Goal: Task Accomplishment & Management: Manage account settings

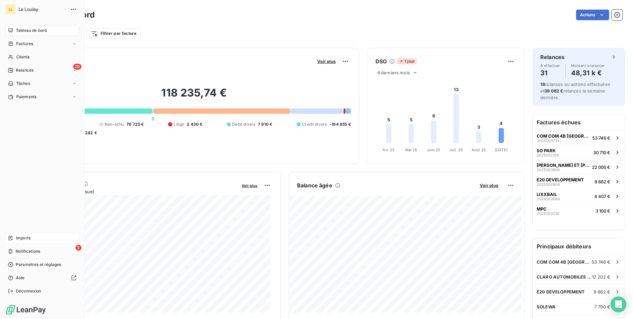
click at [26, 238] on span "Imports" at bounding box center [23, 238] width 15 height 6
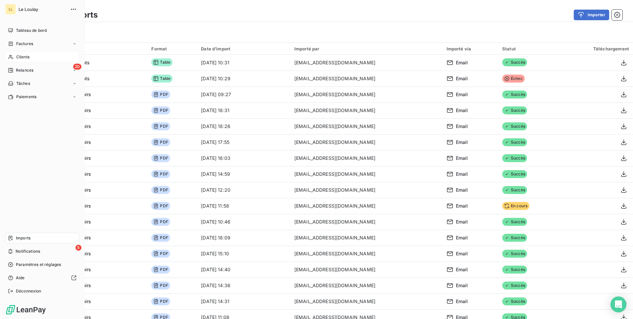
click at [22, 59] on span "Clients" at bounding box center [22, 57] width 13 height 6
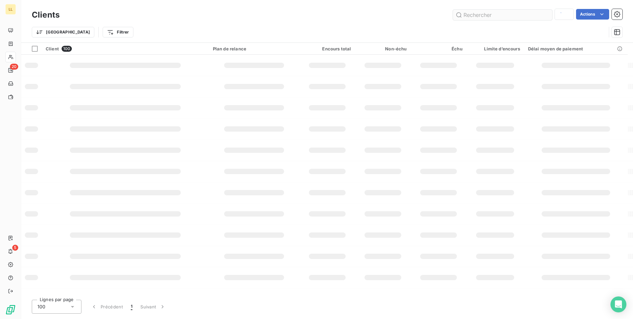
click at [499, 18] on input "text" at bounding box center [502, 15] width 99 height 11
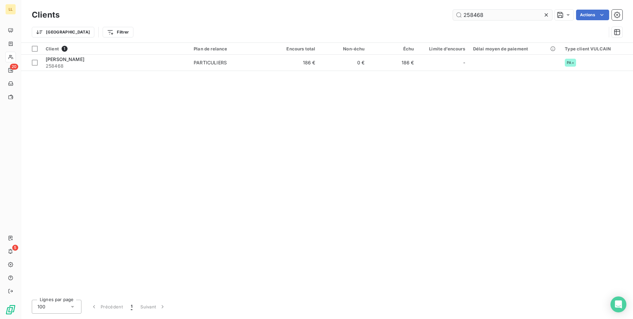
type input "258468"
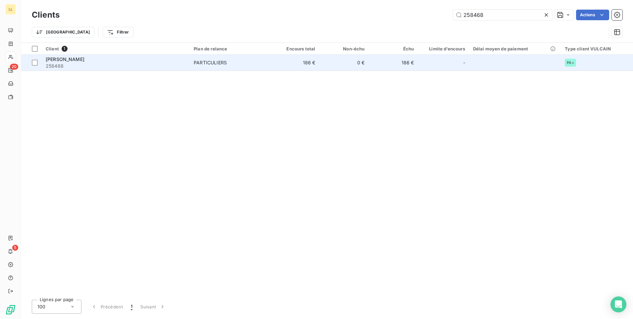
click at [79, 60] on span "HUGUENIN PASCALE" at bounding box center [65, 59] width 39 height 6
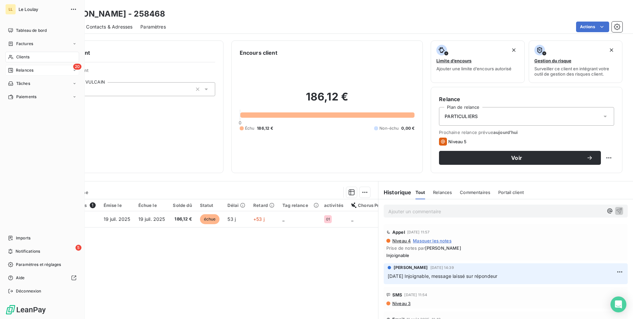
click at [25, 69] on span "Relances" at bounding box center [25, 70] width 18 height 6
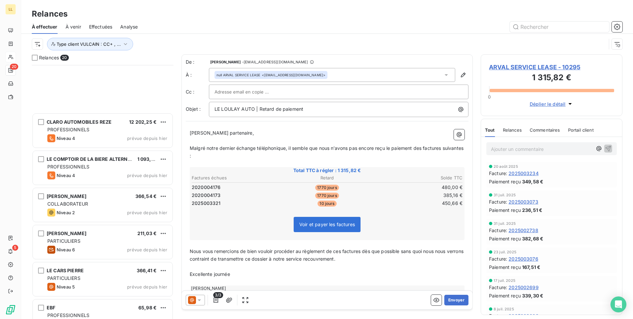
scroll to position [489, 0]
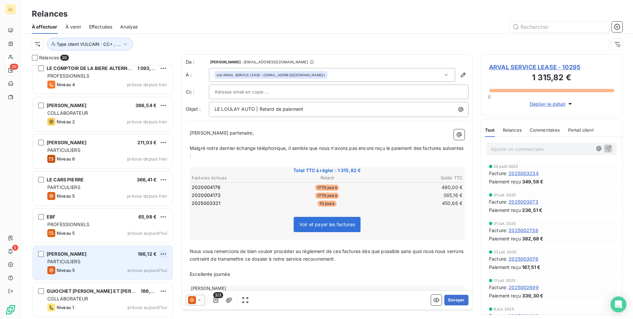
click at [163, 253] on html "LL 20 5 Relances À effectuer À venir Effectuées Analyse Type client VULCAIN : C…" at bounding box center [316, 159] width 633 height 319
click at [112, 264] on div "PARTICULIERS" at bounding box center [107, 261] width 120 height 7
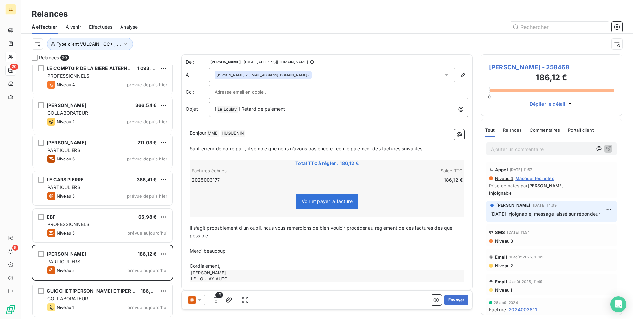
click at [200, 299] on icon at bounding box center [199, 300] width 3 height 2
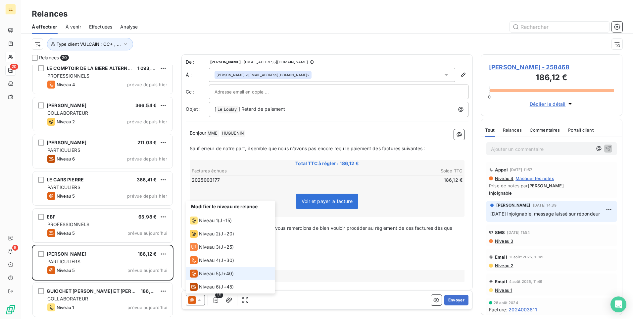
click at [209, 275] on span "Niveau 5" at bounding box center [209, 273] width 20 height 7
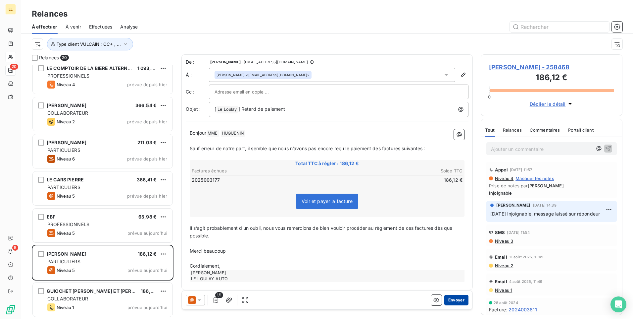
click at [457, 300] on button "Envoyer" at bounding box center [457, 299] width 24 height 11
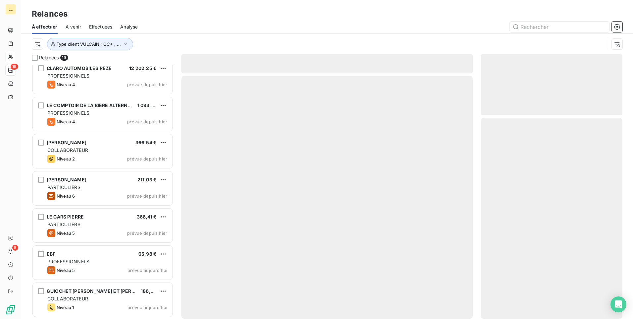
scroll to position [451, 0]
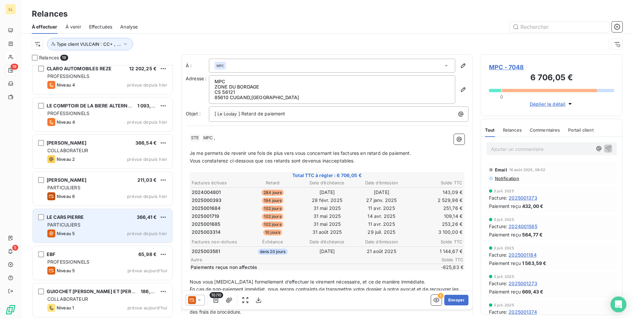
click at [108, 234] on div "Niveau 5 prévue depuis hier" at bounding box center [107, 233] width 120 height 8
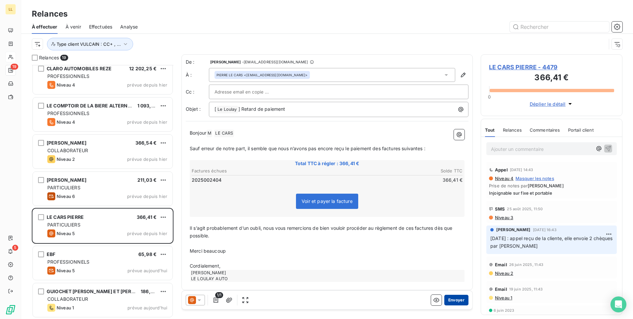
click at [452, 298] on button "Envoyer" at bounding box center [457, 299] width 24 height 11
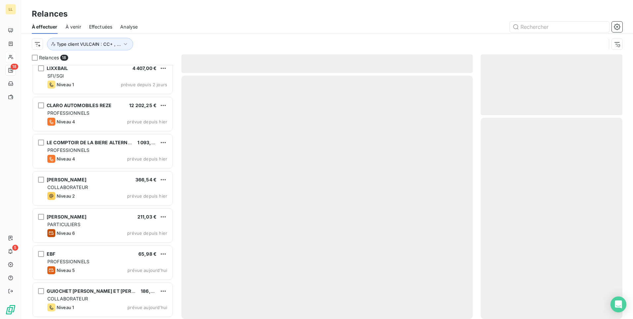
scroll to position [414, 0]
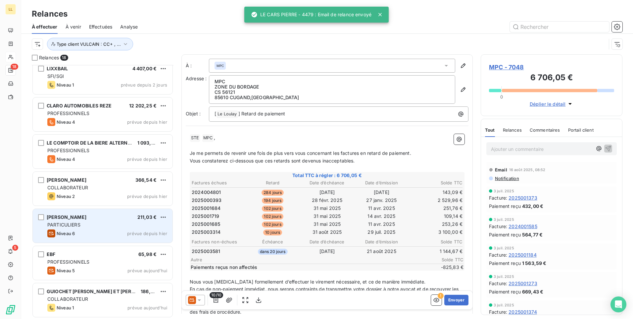
scroll to position [381, 0]
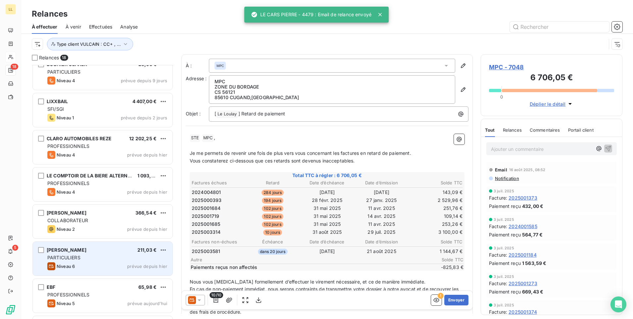
click at [117, 261] on div "DOUILLARD ADELINE 211,03 € PARTICULIERS Niveau 6 prévue depuis hier" at bounding box center [103, 258] width 140 height 34
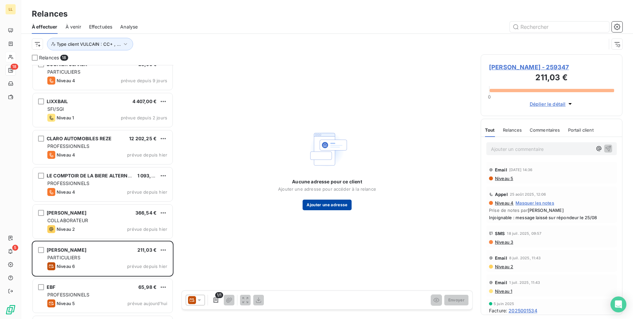
click at [325, 207] on button "Ajouter une adresse" at bounding box center [327, 204] width 49 height 11
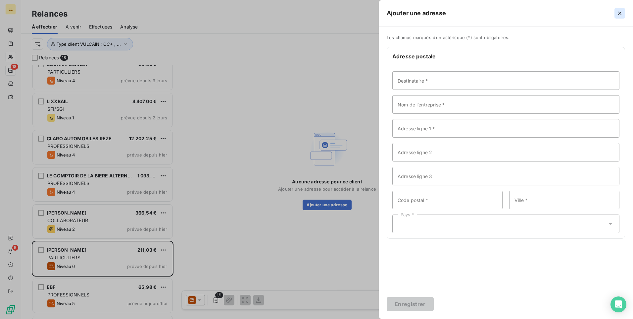
click at [618, 15] on icon "button" at bounding box center [620, 13] width 7 height 7
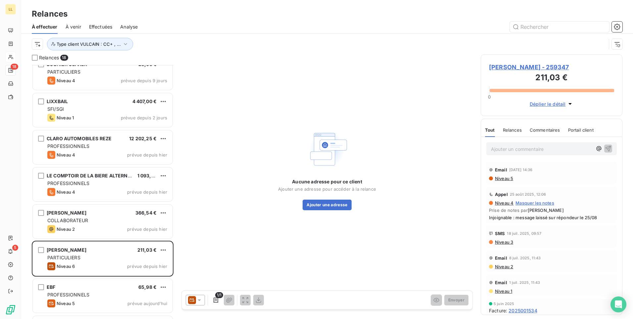
click at [505, 66] on span "DOUILLARD ADELINE - 259347" at bounding box center [551, 67] width 125 height 9
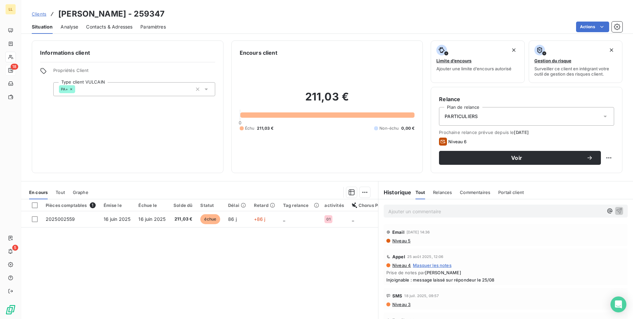
click at [103, 26] on span "Contacts & Adresses" at bounding box center [109, 27] width 46 height 7
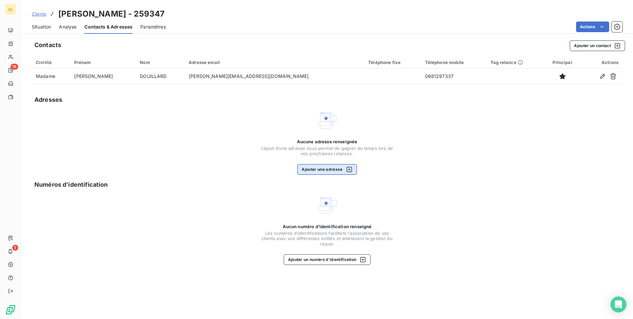
click at [315, 170] on button "Ajouter une adresse" at bounding box center [326, 169] width 59 height 11
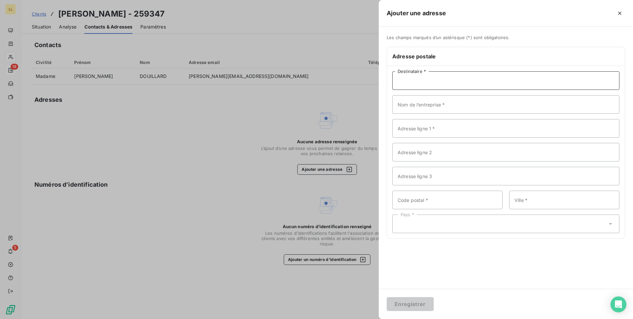
click at [443, 83] on input "Destinataire *" at bounding box center [506, 80] width 227 height 19
type input "d"
type input "DOUILLARD ADELINE"
click at [431, 126] on input "Adresse ligne 1 *" at bounding box center [506, 128] width 227 height 19
paste input "7 IMPASSE DU PAS CLISSONAIS"
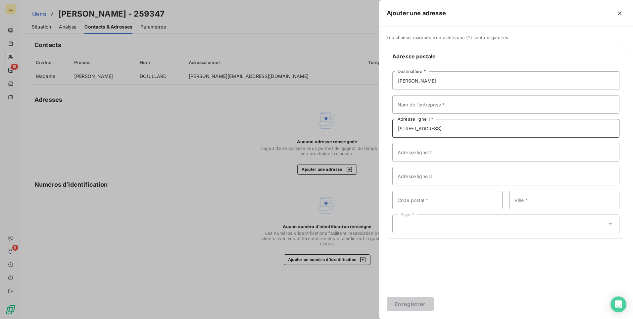
type input "7 IMPASSE DU PAS CLISSONAIS"
click at [426, 201] on input "Code postal *" at bounding box center [448, 199] width 110 height 19
type input "85610"
click at [528, 205] on input "Ville *" at bounding box center [564, 199] width 110 height 19
type input "LA BERNARDIERE"
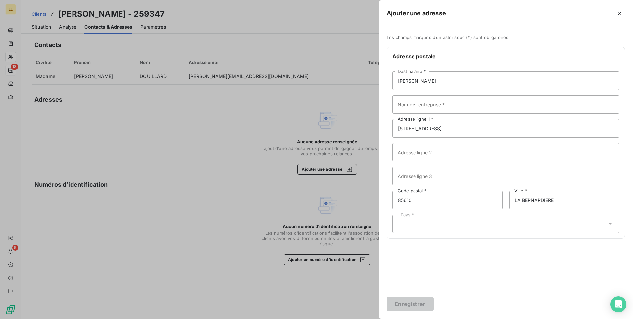
click at [453, 274] on div "Les champs marqués d’un astérisque (*) sont obligatoires. Adresse postale DOUIL…" at bounding box center [506, 158] width 254 height 262
click at [612, 223] on icon at bounding box center [611, 223] width 7 height 7
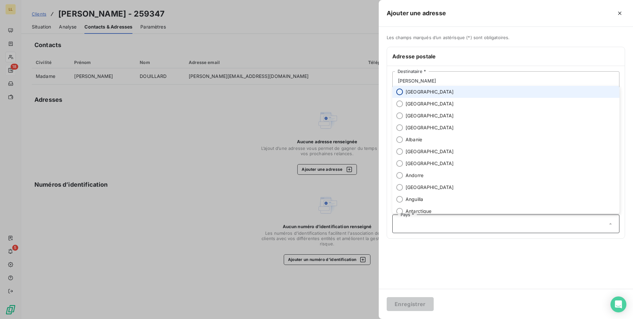
click at [402, 94] on li "France" at bounding box center [506, 92] width 227 height 12
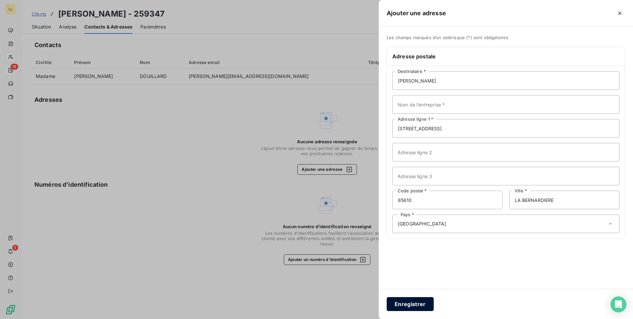
click at [411, 303] on button "Enregistrer" at bounding box center [410, 304] width 47 height 14
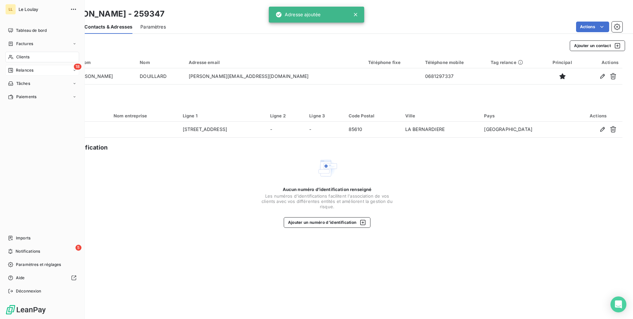
click at [19, 73] on span "Relances" at bounding box center [25, 70] width 18 height 6
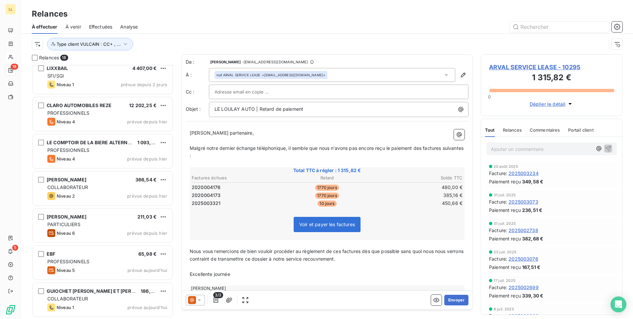
scroll to position [414, 0]
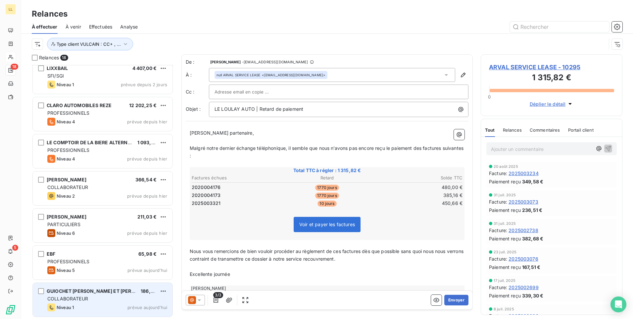
click at [112, 310] on div "Niveau 1 prévue aujourd’hui" at bounding box center [107, 307] width 120 height 8
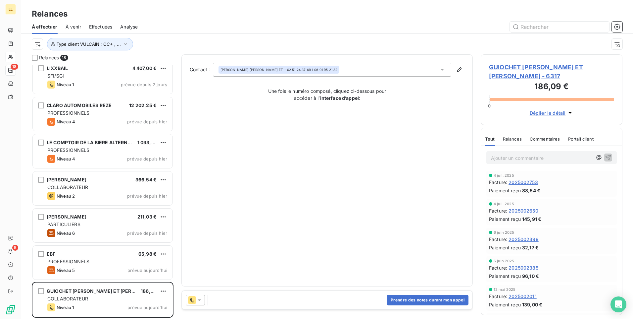
click at [199, 302] on icon at bounding box center [199, 299] width 7 height 7
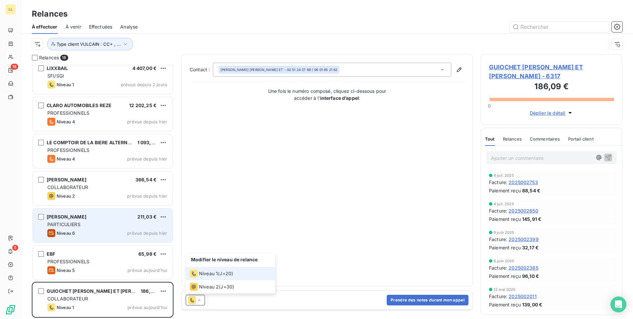
click at [93, 228] on div "DOUILLARD ADELINE 211,03 € PARTICULIERS Niveau 6 prévue depuis hier" at bounding box center [103, 225] width 140 height 34
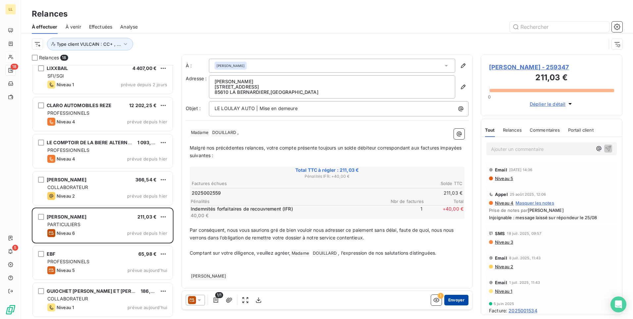
click at [453, 300] on button "Envoyer" at bounding box center [457, 299] width 24 height 11
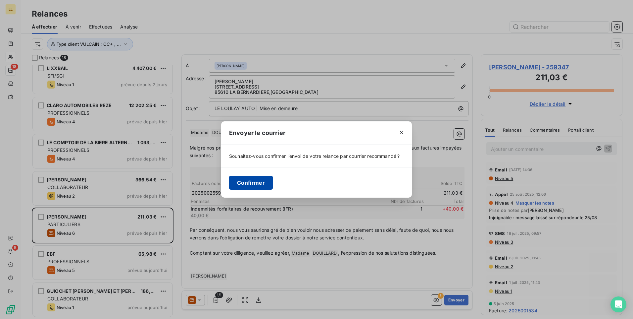
click at [247, 184] on button "Confirmer" at bounding box center [251, 183] width 44 height 14
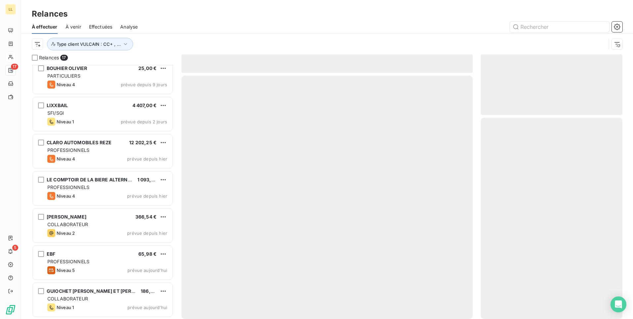
scroll to position [377, 0]
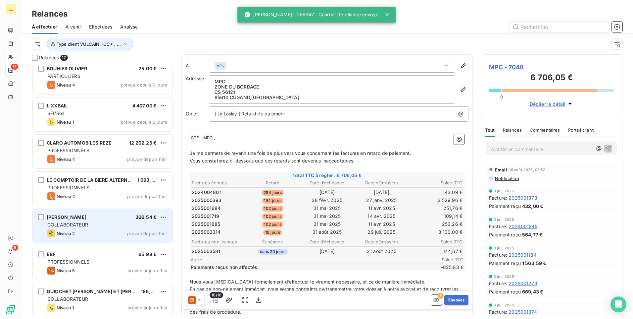
click at [127, 227] on div "COLLABORATEUR" at bounding box center [107, 224] width 120 height 7
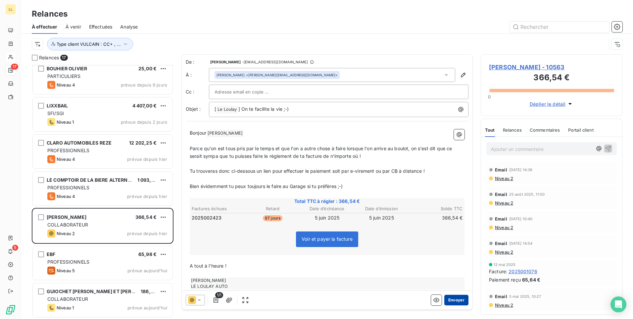
click at [454, 299] on button "Envoyer" at bounding box center [457, 299] width 24 height 11
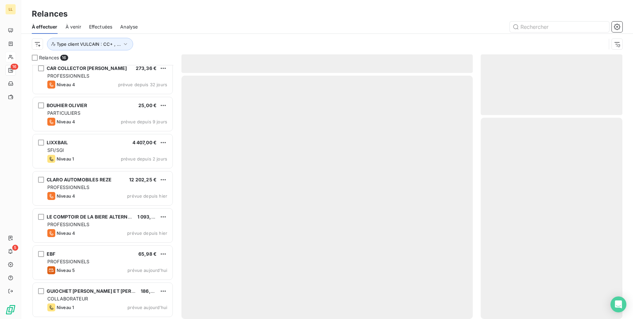
scroll to position [340, 0]
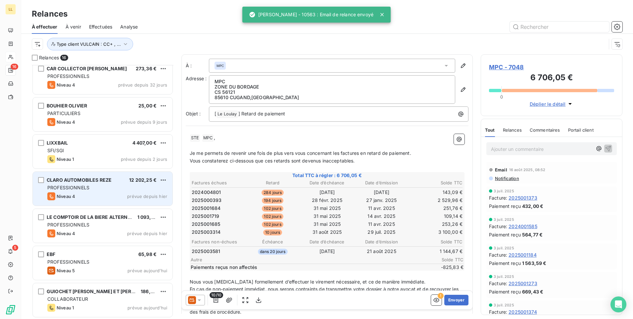
click at [98, 196] on div "Niveau 4 prévue depuis hier" at bounding box center [107, 196] width 120 height 8
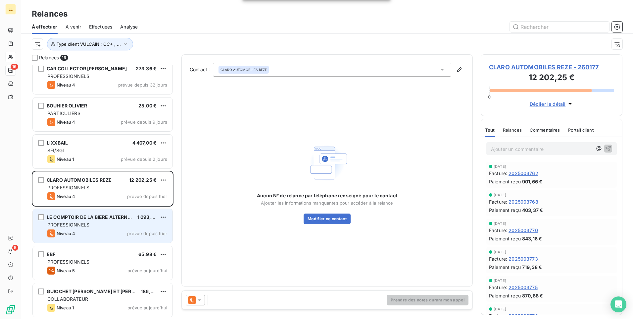
click at [97, 222] on div "PROFESSIONNELS" at bounding box center [107, 224] width 120 height 7
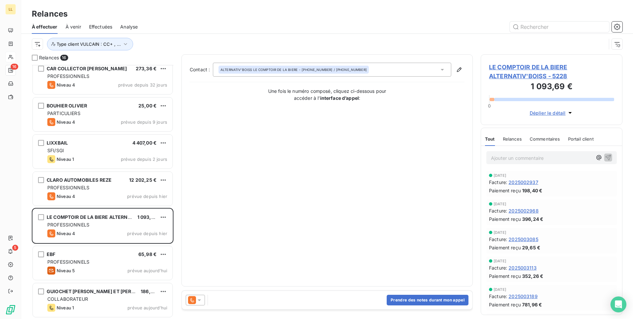
click at [441, 71] on icon at bounding box center [442, 69] width 7 height 7
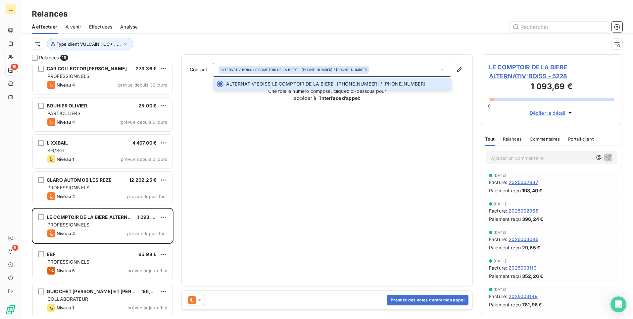
click at [201, 303] on div at bounding box center [195, 299] width 19 height 11
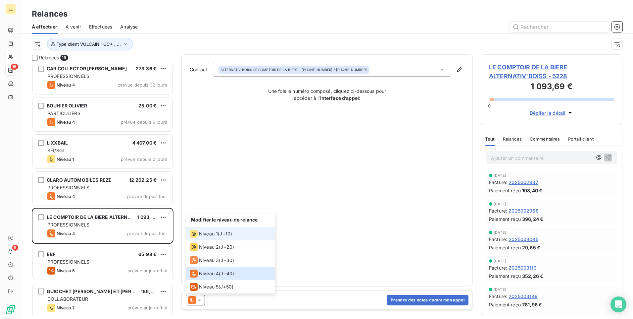
click at [216, 234] on span "Niveau 1" at bounding box center [208, 233] width 19 height 7
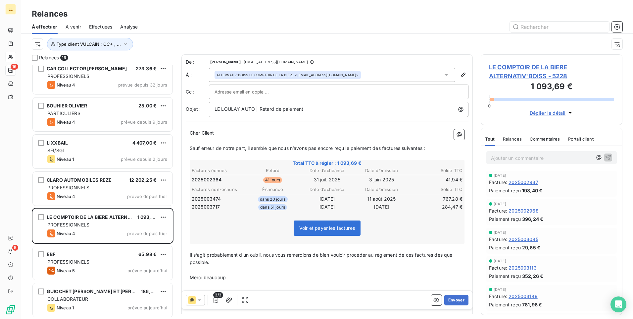
click at [536, 78] on span "LE COMPTOIR DE LA BIERE ALTERNATIV'BOISS - 5228" at bounding box center [551, 72] width 125 height 18
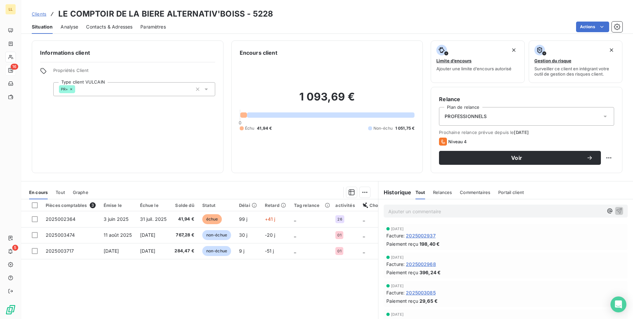
click at [117, 29] on span "Contacts & Adresses" at bounding box center [109, 27] width 46 height 7
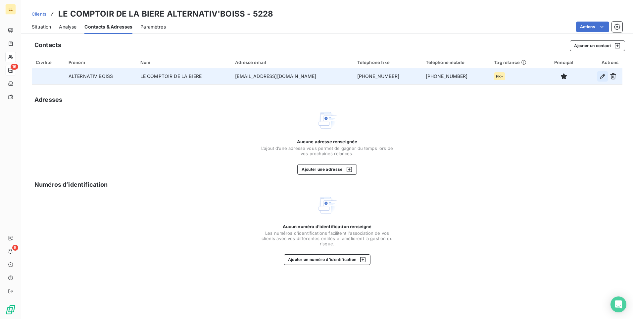
click at [604, 77] on icon "button" at bounding box center [603, 76] width 7 height 7
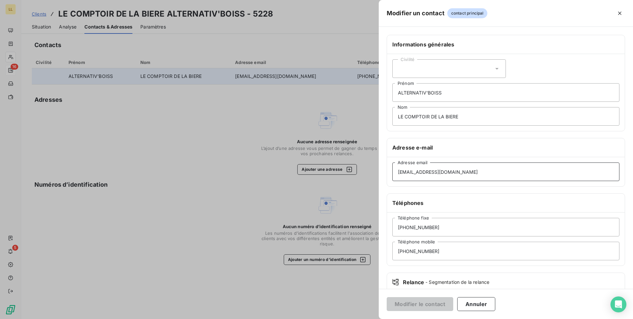
click at [408, 172] on input "contact@comptoirdelabiere.net" at bounding box center [506, 171] width 227 height 19
drag, startPoint x: 414, startPoint y: 171, endPoint x: 418, endPoint y: 173, distance: 4.5
click at [414, 171] on input "contact@comptoirdelabiere.net" at bounding box center [506, 171] width 227 height 19
type input "compta@comptoirdelabiere.net"
click at [431, 302] on button "Modifier le contact" at bounding box center [420, 304] width 67 height 14
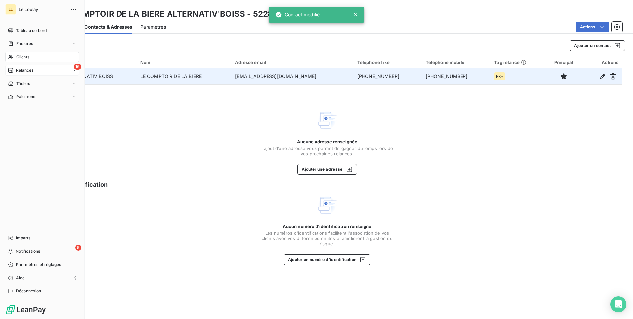
click at [26, 72] on span "Relances" at bounding box center [25, 70] width 18 height 6
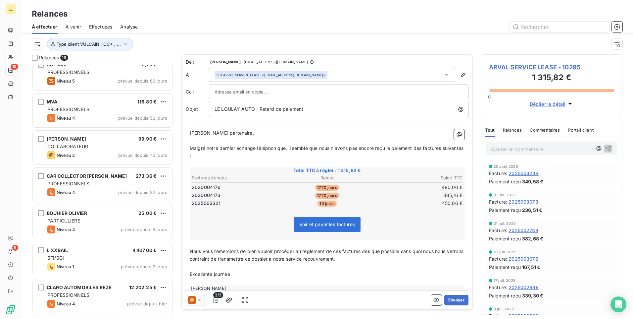
scroll to position [340, 0]
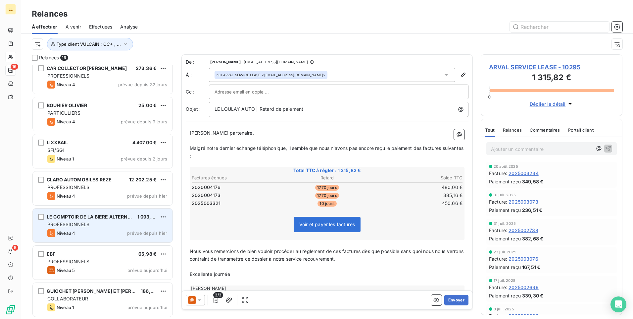
click at [117, 221] on div "PROFESSIONNELS" at bounding box center [107, 224] width 120 height 7
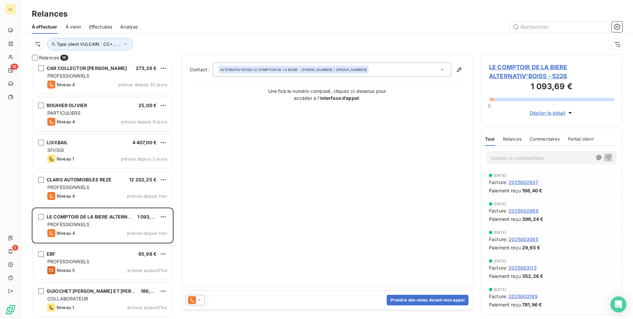
click at [199, 302] on icon at bounding box center [199, 299] width 7 height 7
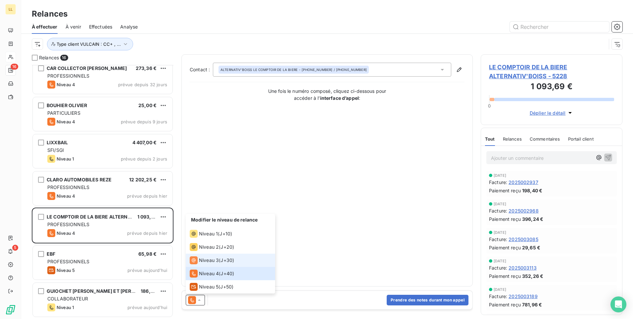
click at [214, 260] on span "Niveau 3" at bounding box center [209, 260] width 20 height 7
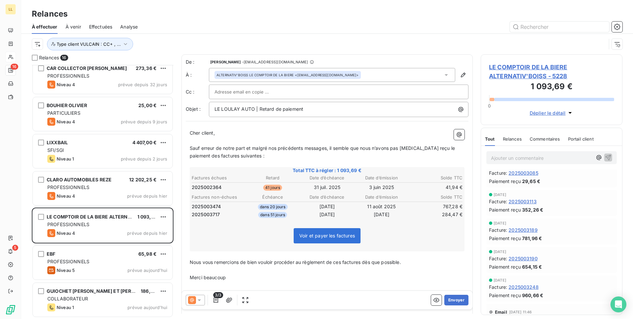
scroll to position [99, 0]
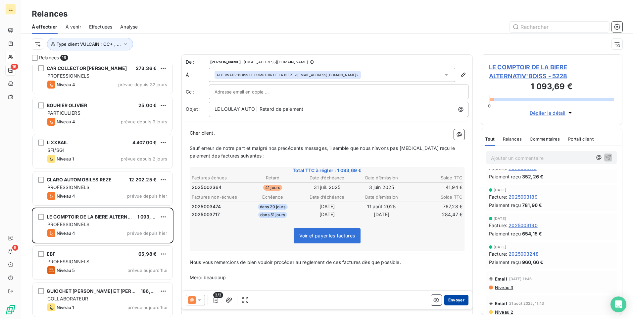
click at [454, 302] on button "Envoyer" at bounding box center [457, 299] width 24 height 11
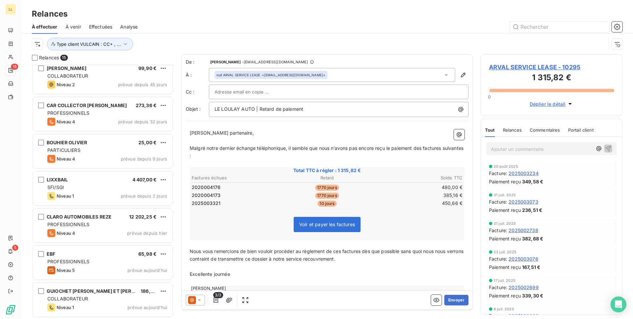
scroll to position [303, 0]
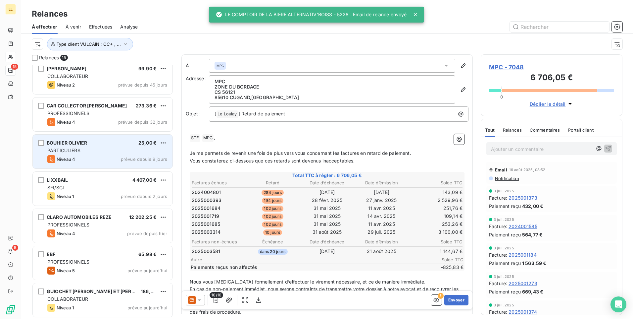
click at [94, 146] on div "BOUHIER OLIVIER 25,00 € PARTICULIERS Niveau 4 prévue depuis 9 jours" at bounding box center [103, 151] width 140 height 34
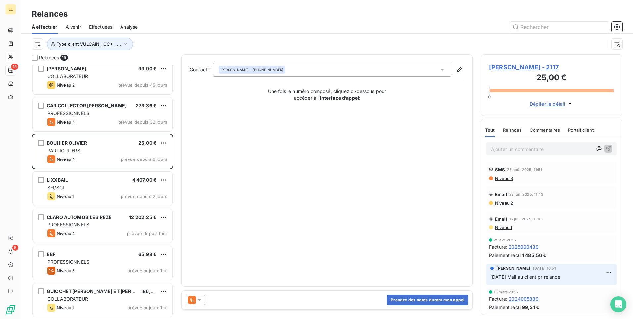
click at [201, 301] on icon at bounding box center [199, 299] width 7 height 7
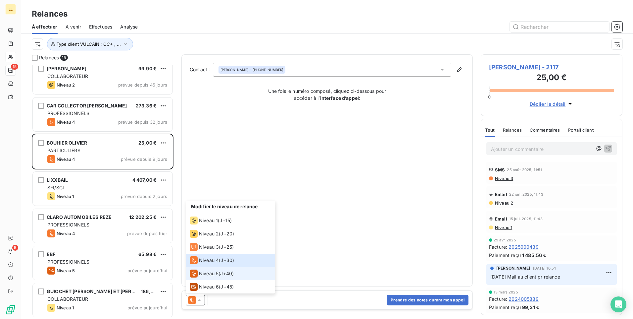
click at [211, 274] on span "Niveau 5" at bounding box center [209, 273] width 20 height 7
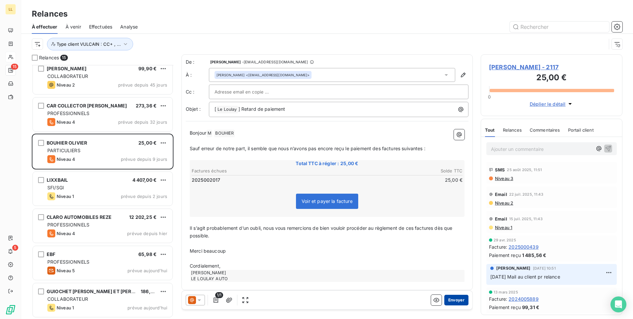
click at [452, 300] on button "Envoyer" at bounding box center [457, 299] width 24 height 11
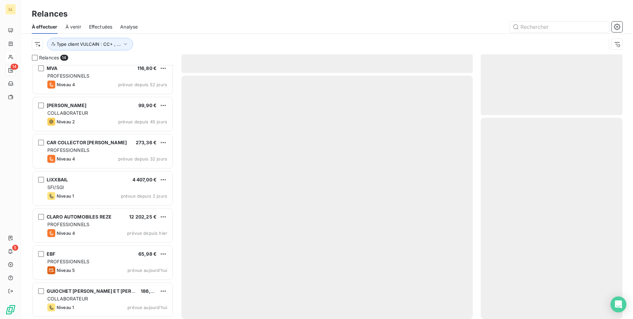
scroll to position [266, 0]
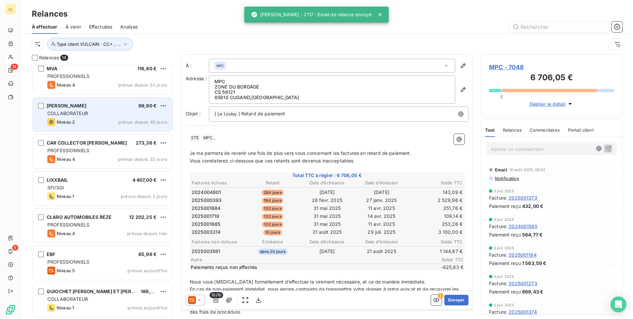
click at [119, 119] on div "Niveau 2 prévue depuis 45 jours" at bounding box center [107, 122] width 120 height 8
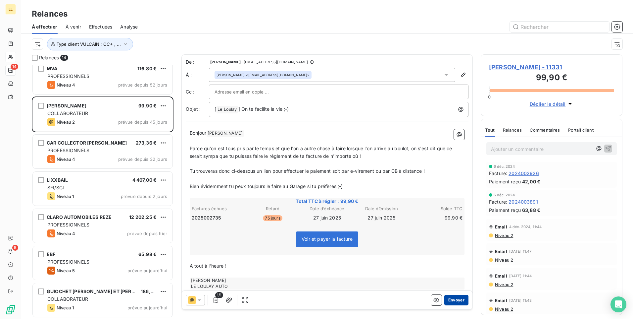
click at [452, 302] on button "Envoyer" at bounding box center [457, 299] width 24 height 11
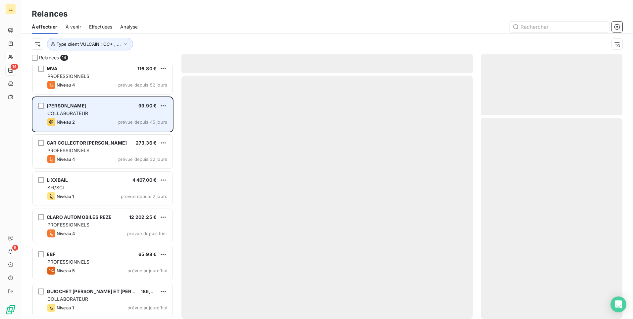
scroll to position [229, 0]
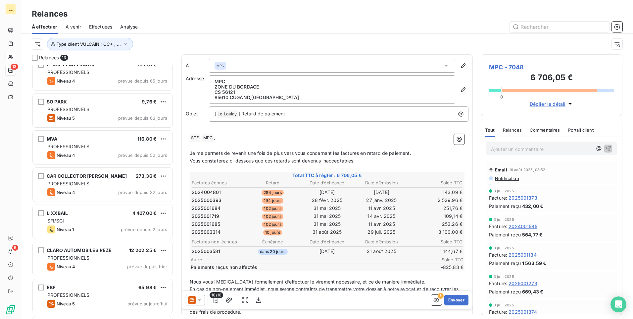
scroll to position [229, 0]
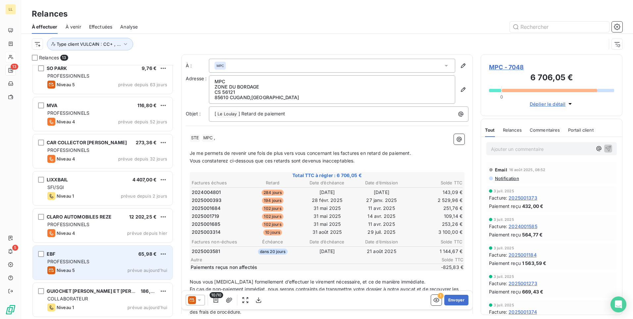
click at [136, 274] on div "EBF 65,98 € PROFESSIONNELS Niveau 5 prévue aujourd’hui" at bounding box center [103, 262] width 140 height 34
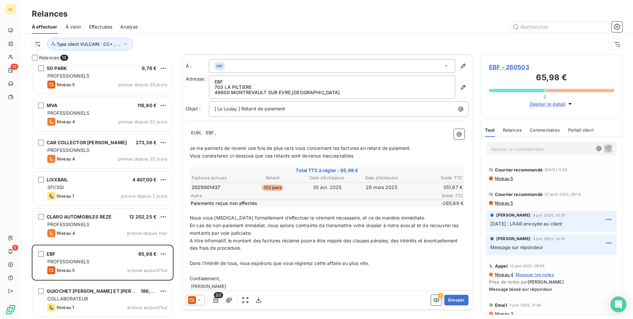
scroll to position [11, 0]
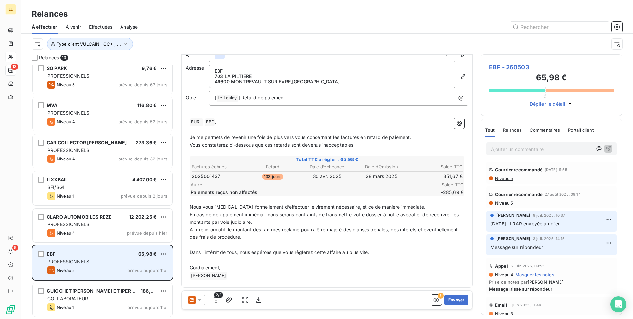
click at [49, 253] on span "EBF" at bounding box center [51, 254] width 9 height 6
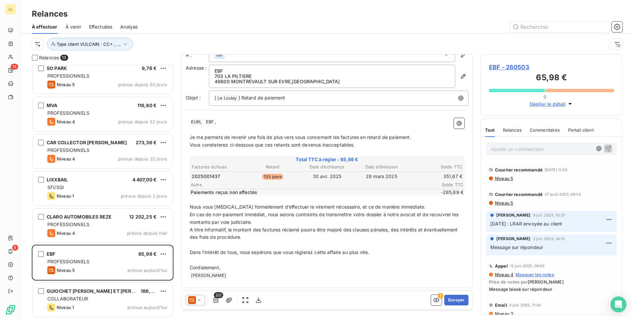
click at [519, 68] on span "EBF - 260503" at bounding box center [551, 67] width 125 height 9
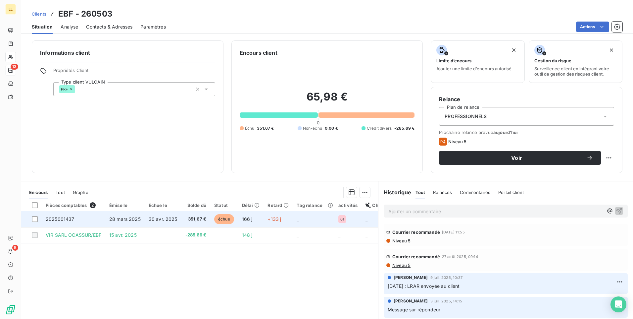
click at [224, 220] on span "échue" at bounding box center [224, 219] width 20 height 10
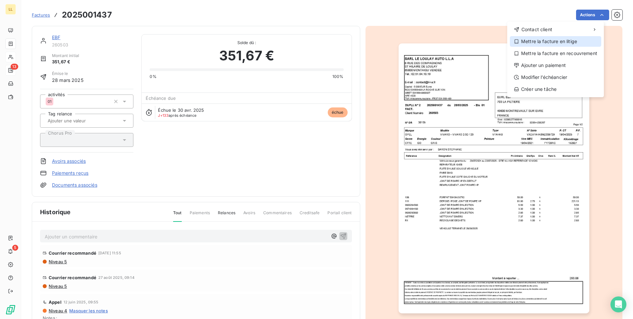
click at [575, 43] on div "Mettre la facture en litige" at bounding box center [555, 41] width 91 height 11
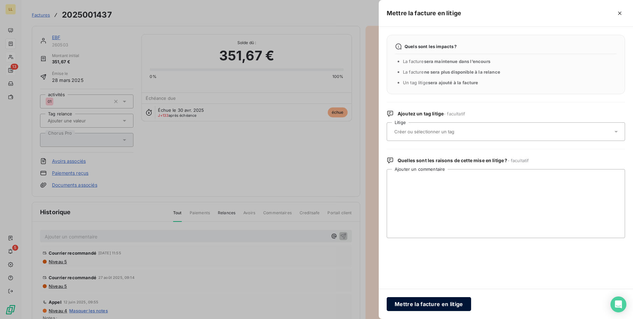
click at [447, 306] on button "Mettre la facture en litige" at bounding box center [429, 304] width 84 height 14
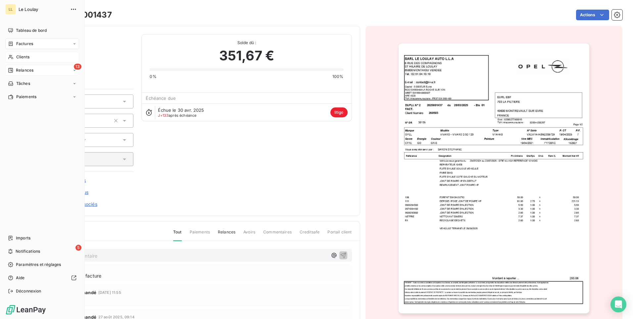
click at [25, 70] on span "Relances" at bounding box center [25, 70] width 18 height 6
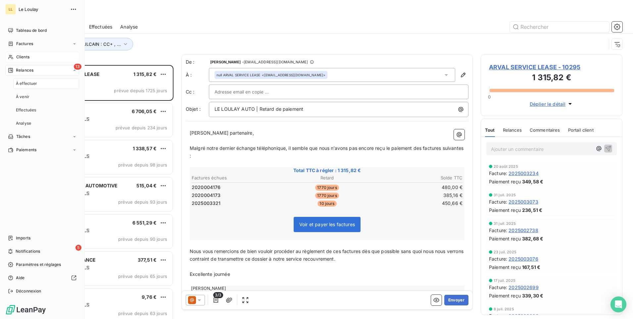
scroll to position [249, 137]
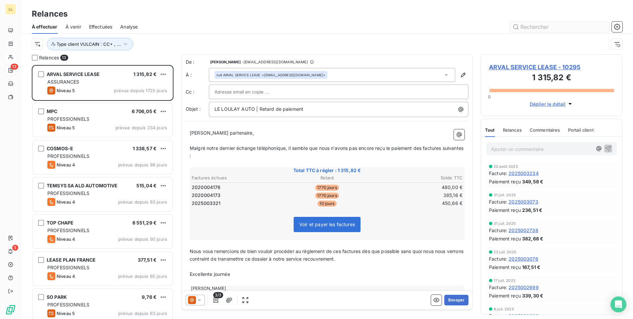
click at [553, 26] on input "text" at bounding box center [559, 27] width 99 height 11
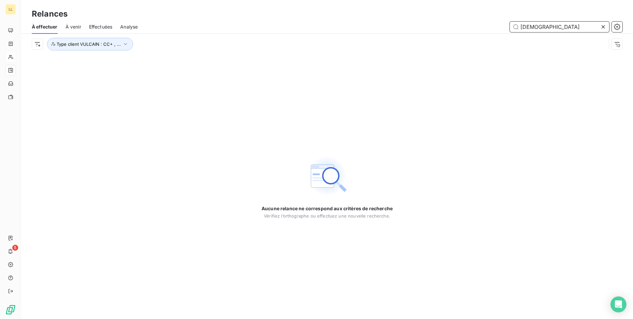
drag, startPoint x: 546, startPoint y: 29, endPoint x: 514, endPoint y: 31, distance: 31.9
click at [514, 31] on input "huguen" at bounding box center [559, 27] width 99 height 11
type input "258468"
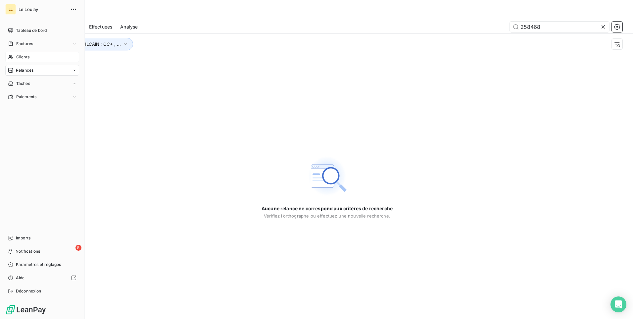
drag, startPoint x: 19, startPoint y: 57, endPoint x: 58, endPoint y: 60, distance: 39.2
click at [19, 57] on span "Clients" at bounding box center [22, 57] width 13 height 6
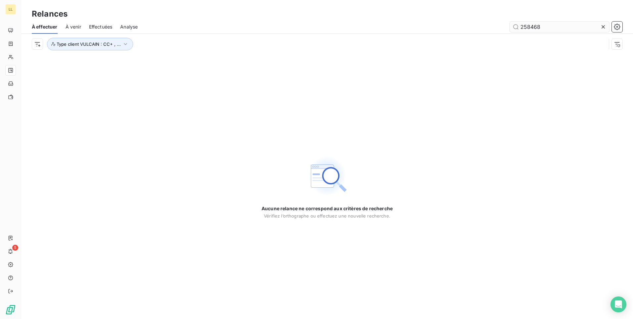
click at [550, 28] on input "258468" at bounding box center [559, 27] width 99 height 11
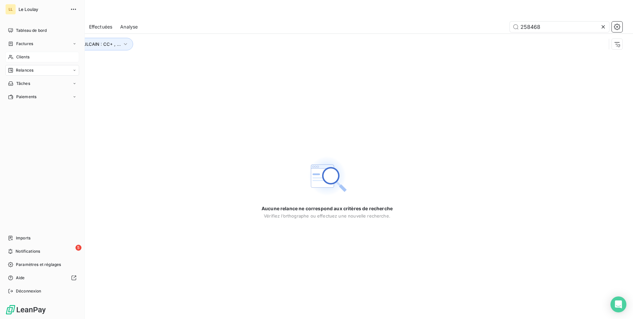
click at [21, 57] on span "Clients" at bounding box center [22, 57] width 13 height 6
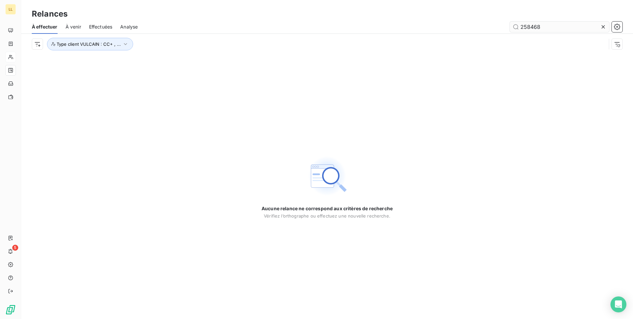
click at [604, 25] on icon at bounding box center [603, 27] width 7 height 7
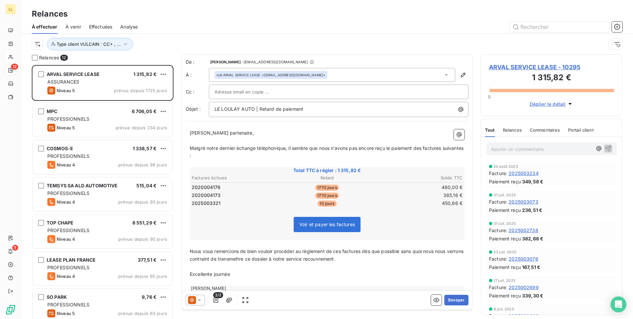
scroll to position [249, 137]
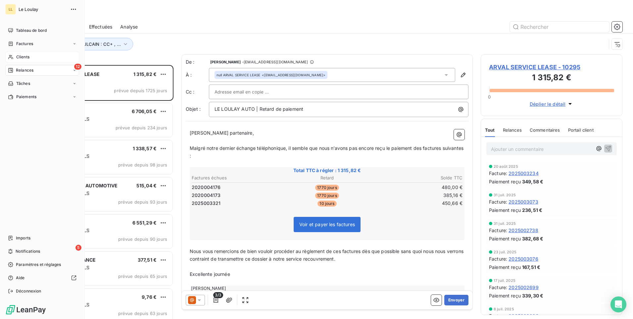
click at [22, 57] on span "Clients" at bounding box center [22, 57] width 13 height 6
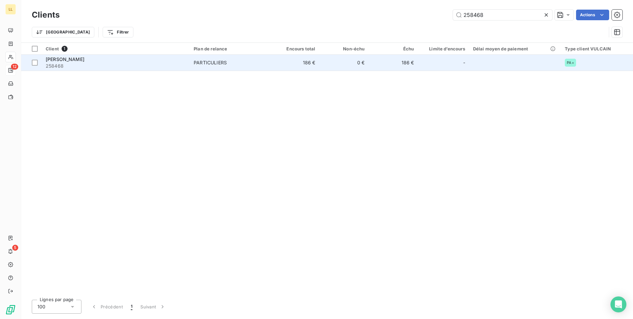
click at [56, 58] on span "HUGUENIN PASCALE" at bounding box center [65, 59] width 39 height 6
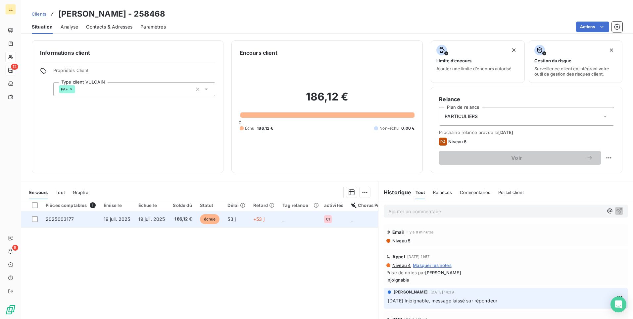
click at [67, 218] on span "2025003177" at bounding box center [60, 219] width 28 height 6
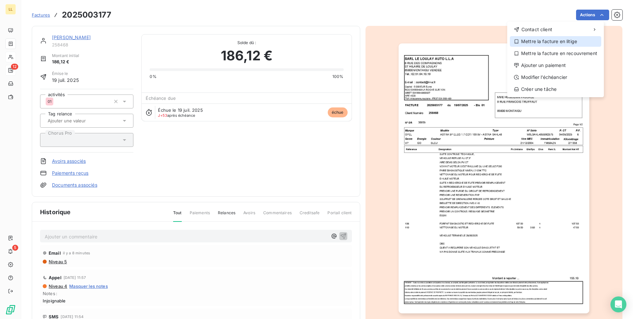
click at [571, 42] on div "Mettre la facture en litige" at bounding box center [555, 41] width 91 height 11
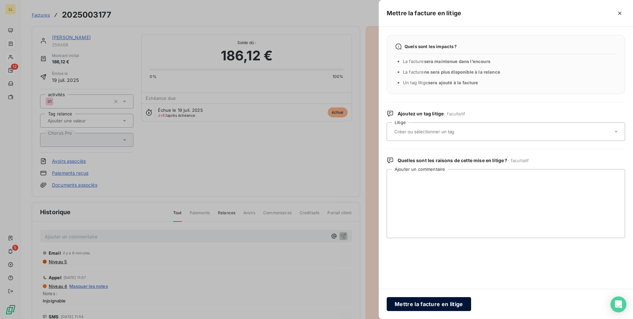
click at [455, 306] on button "Mettre la facture en litige" at bounding box center [429, 304] width 84 height 14
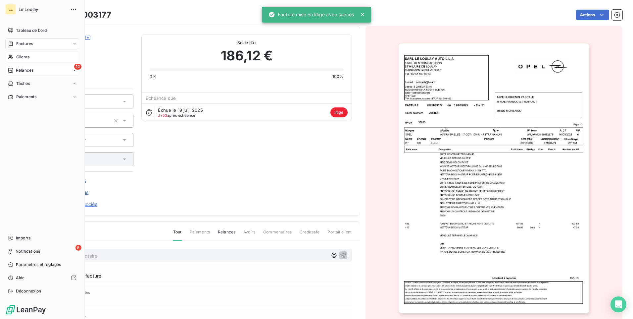
click at [20, 59] on span "Clients" at bounding box center [22, 57] width 13 height 6
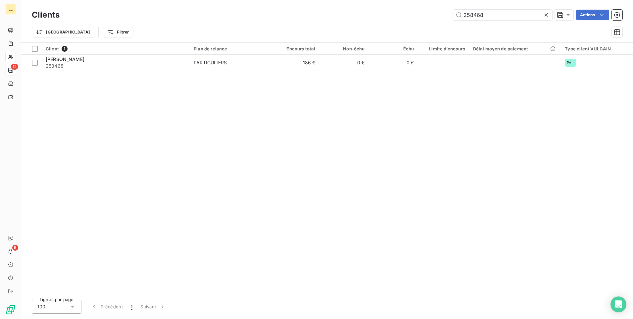
click at [439, 16] on div "258468 Actions" at bounding box center [345, 15] width 555 height 11
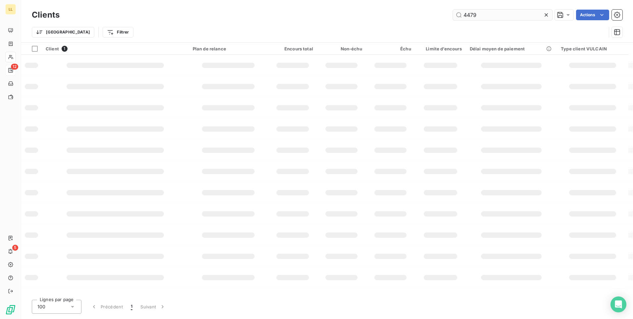
type input "4479"
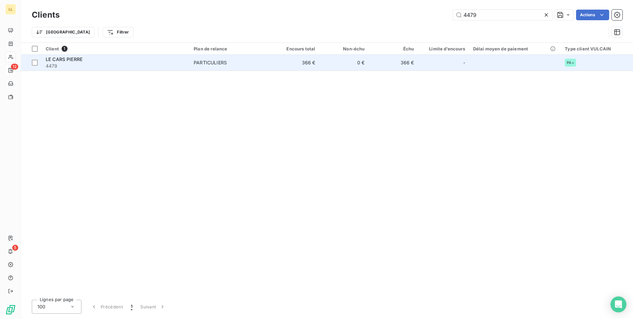
click at [56, 61] on span "LE CARS PIERRE" at bounding box center [64, 59] width 37 height 6
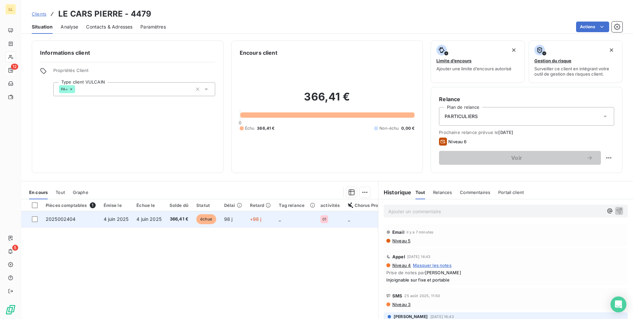
click at [66, 221] on span "2025002404" at bounding box center [61, 219] width 30 height 6
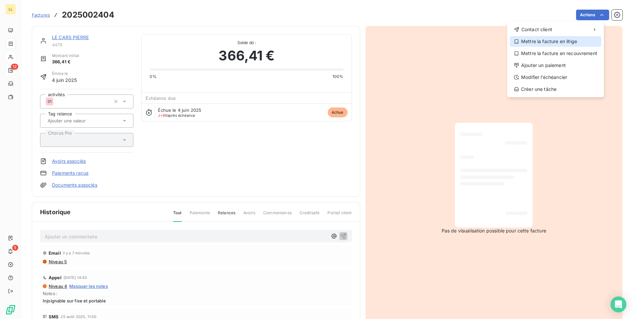
click at [553, 44] on div "Mettre la facture en litige" at bounding box center [555, 41] width 91 height 11
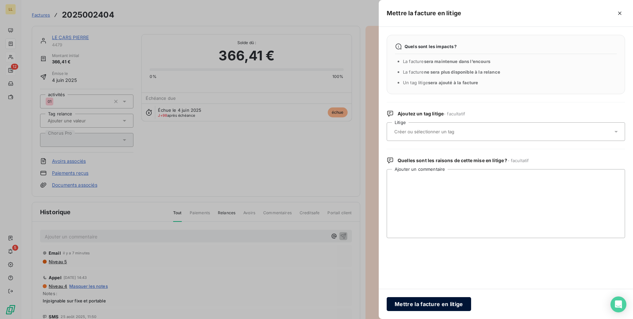
click at [419, 305] on button "Mettre la facture en litige" at bounding box center [429, 304] width 84 height 14
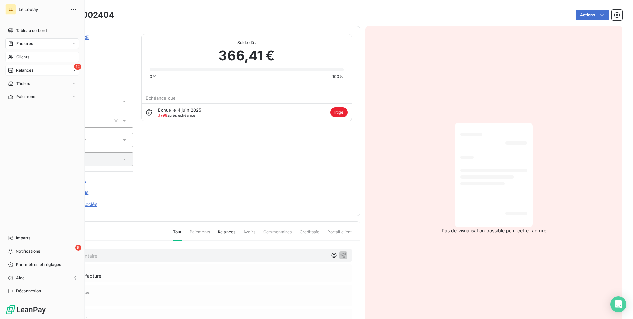
click at [22, 57] on span "Clients" at bounding box center [22, 57] width 13 height 6
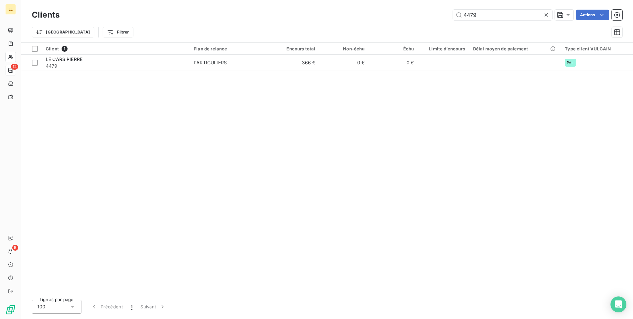
drag, startPoint x: 476, startPoint y: 15, endPoint x: 447, endPoint y: 23, distance: 30.0
click at [421, 24] on div "Clients 4479 Actions Trier Filtrer" at bounding box center [327, 25] width 591 height 34
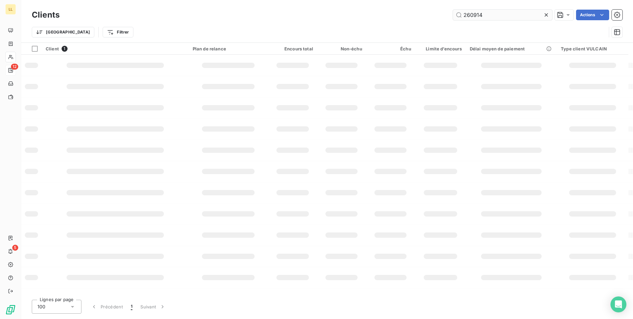
type input "260914"
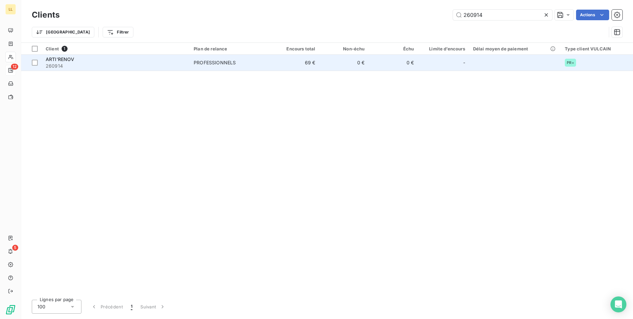
click at [56, 59] on span "ARTI'RENOV" at bounding box center [60, 59] width 29 height 6
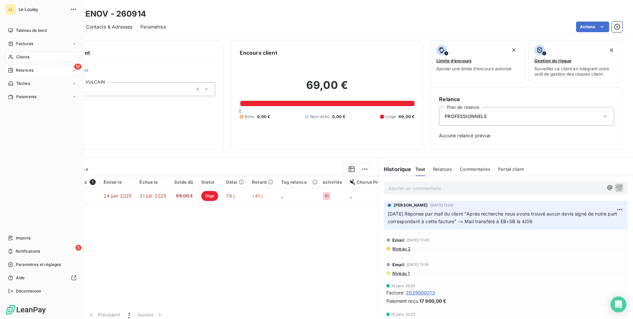
drag, startPoint x: 21, startPoint y: 58, endPoint x: 39, endPoint y: 62, distance: 19.4
click at [21, 58] on span "Clients" at bounding box center [22, 57] width 13 height 6
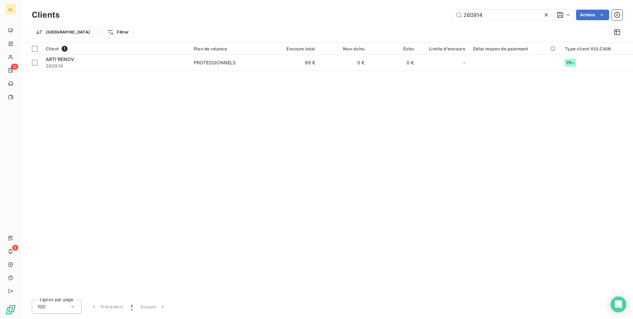
drag, startPoint x: 484, startPoint y: 17, endPoint x: 443, endPoint y: 22, distance: 41.4
click at [445, 22] on div "Clients 260914 Actions" at bounding box center [327, 15] width 591 height 14
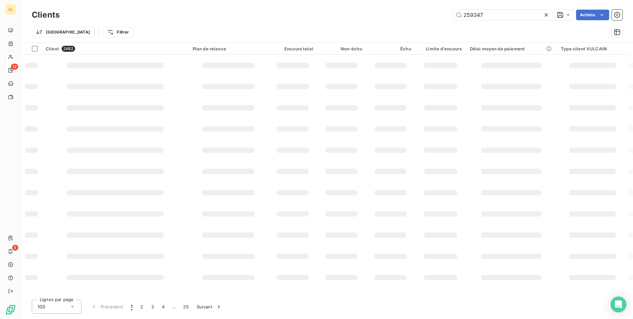
type input "259347"
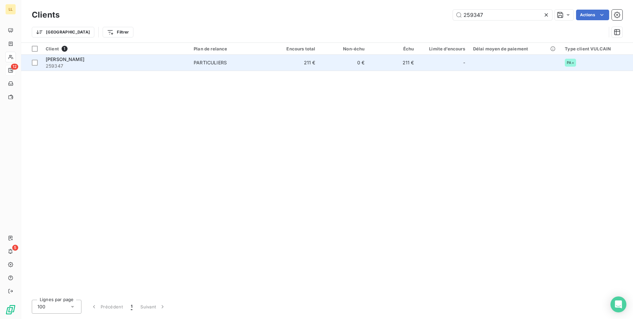
click at [79, 58] on span "DOUILLARD ADELINE" at bounding box center [65, 59] width 39 height 6
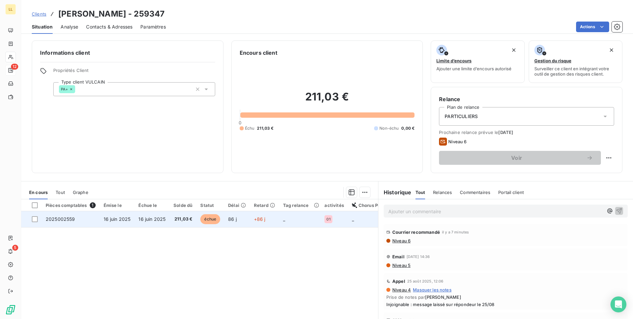
click at [62, 219] on span "2025002559" at bounding box center [60, 219] width 29 height 6
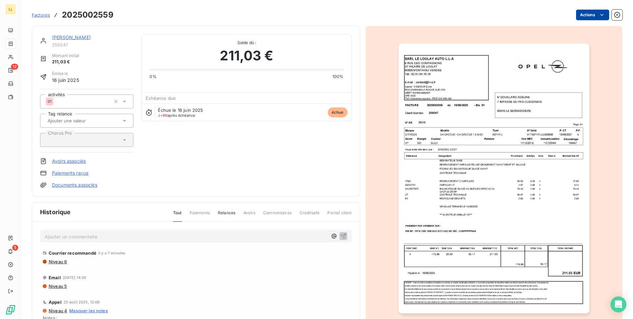
click at [601, 16] on html "LL 12 5 Factures 2025002559 Actions DOUILLARD ADELINE 259347 Montant initial 21…" at bounding box center [316, 159] width 633 height 319
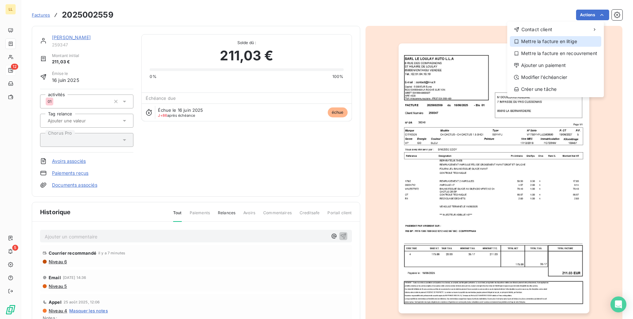
click at [544, 41] on div "Mettre la facture en litige" at bounding box center [555, 41] width 91 height 11
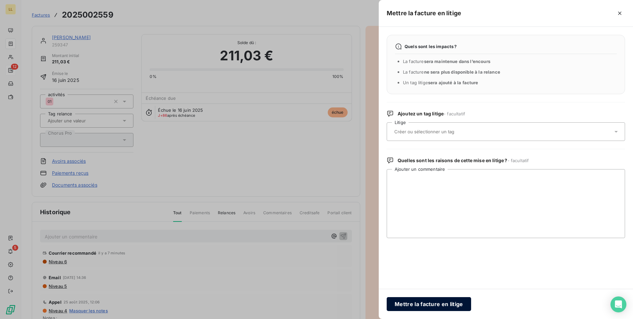
click at [430, 303] on button "Mettre la facture en litige" at bounding box center [429, 304] width 84 height 14
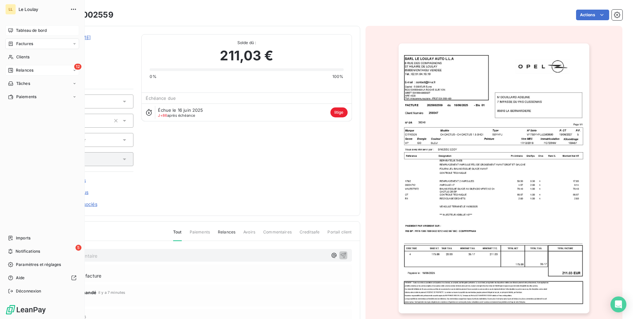
click at [21, 30] on span "Tableau de bord" at bounding box center [31, 30] width 31 height 6
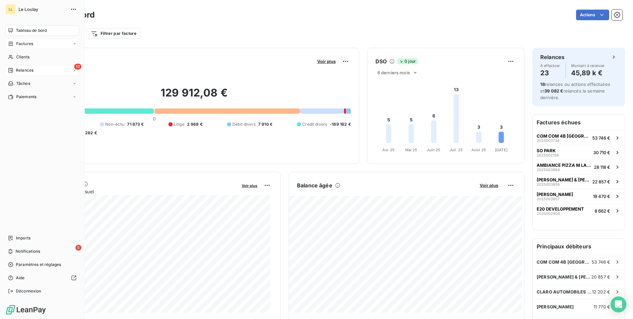
click at [28, 45] on span "Factures" at bounding box center [24, 44] width 17 height 6
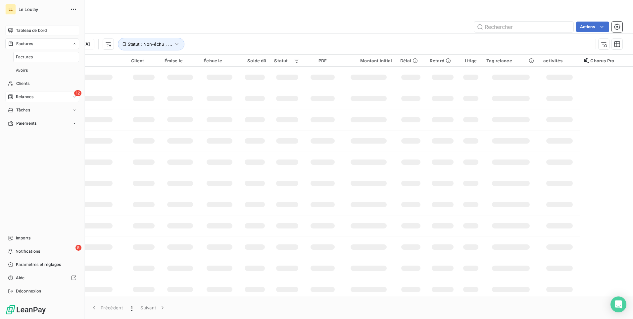
click at [28, 58] on span "Factures" at bounding box center [24, 57] width 17 height 6
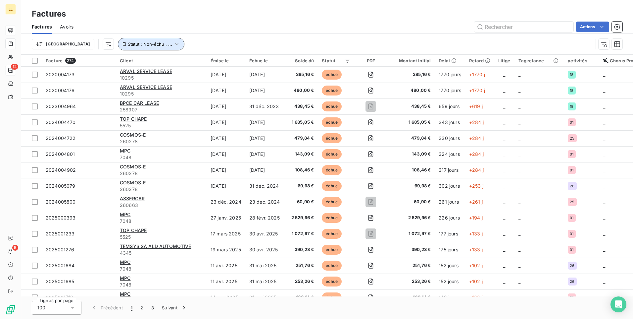
click at [174, 45] on icon "button" at bounding box center [177, 44] width 7 height 7
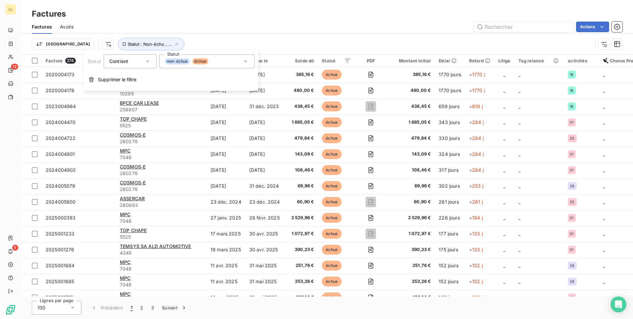
click at [247, 64] on icon at bounding box center [245, 61] width 7 height 7
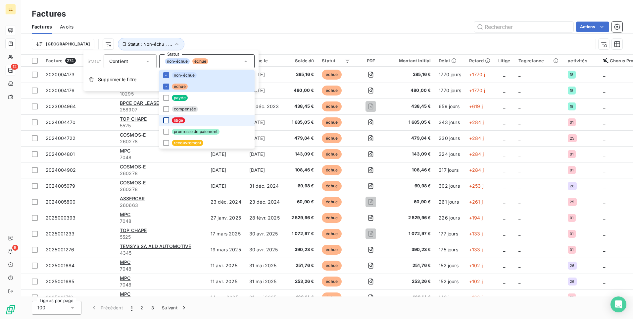
click at [167, 120] on div at bounding box center [166, 120] width 6 height 6
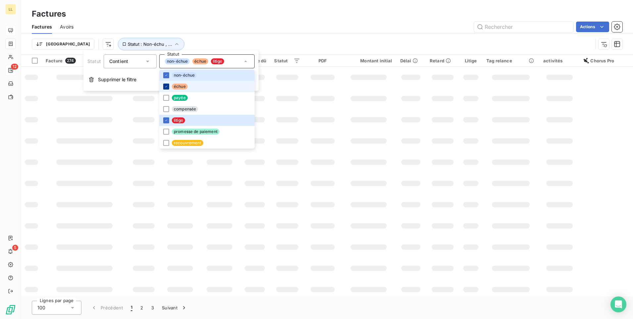
click at [167, 87] on icon at bounding box center [166, 86] width 4 height 4
click at [165, 76] on icon at bounding box center [166, 75] width 4 height 4
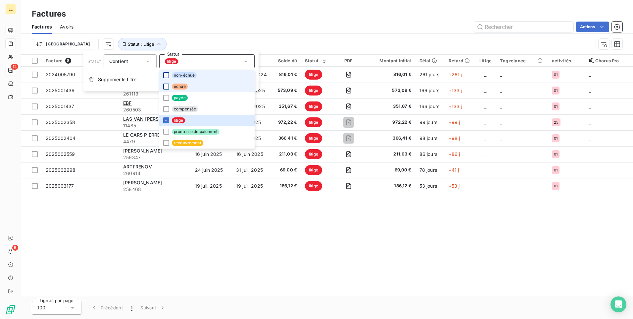
click at [327, 41] on div "Trier Statut : Litige" at bounding box center [312, 44] width 561 height 13
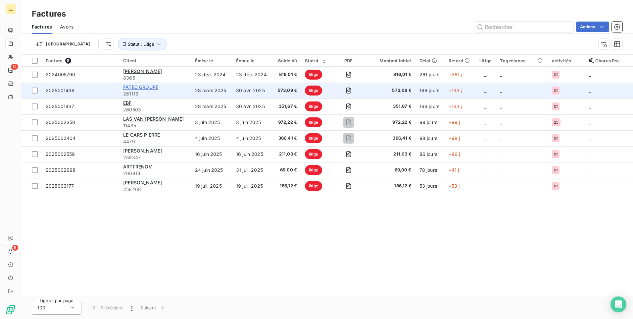
click at [130, 86] on span "FATEC GROUPE" at bounding box center [140, 87] width 35 height 6
